Goal: Task Accomplishment & Management: Complete application form

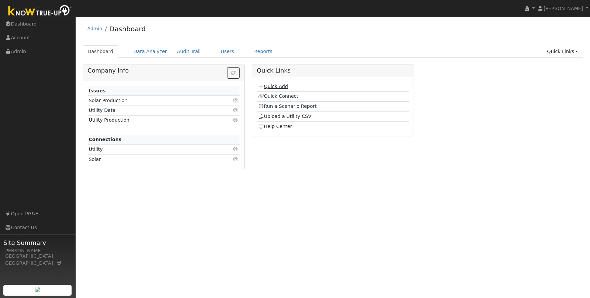
click at [280, 86] on link "Quick Add" at bounding box center [273, 86] width 30 height 5
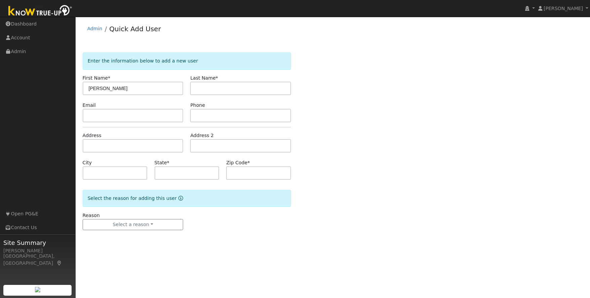
type input "[PERSON_NAME]"
type input "abaggetta3502@att.net"
click at [218, 116] on input "text" at bounding box center [240, 115] width 101 height 13
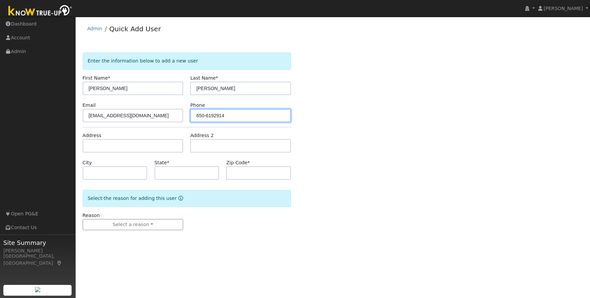
type input "650-6192914"
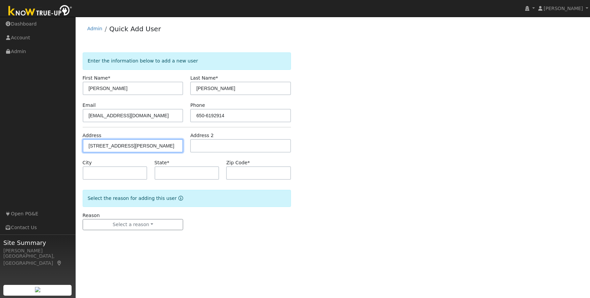
type input "12755 Junipero Serra Court"
type input "Groveland"
type input "CA"
type input "95321"
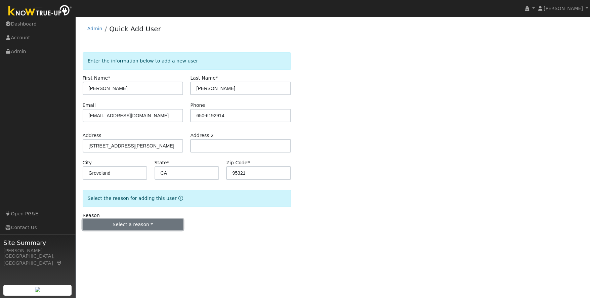
click at [148, 224] on button "Select a reason" at bounding box center [133, 224] width 101 height 11
click at [113, 238] on link "New lead" at bounding box center [120, 238] width 74 height 9
